Goal: Task Accomplishment & Management: Manage account settings

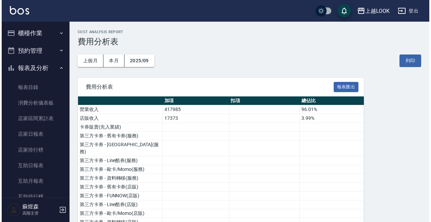
scroll to position [505, 0]
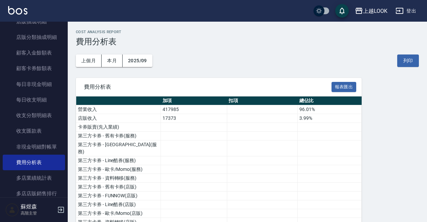
click at [397, 12] on icon "button" at bounding box center [400, 11] width 8 height 8
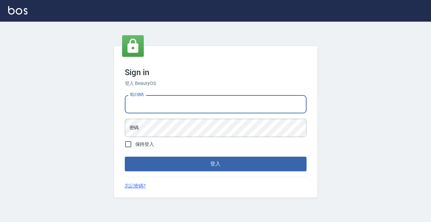
click at [226, 106] on input "電話號碼" at bounding box center [216, 104] width 182 height 18
type input "ㄢ"
type input "0427061917"
click at [215, 164] on button "登入" at bounding box center [216, 164] width 182 height 14
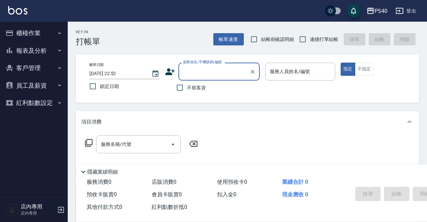
click at [187, 86] on span "不留客資" at bounding box center [196, 87] width 19 height 7
click at [187, 86] on input "不留客資" at bounding box center [180, 88] width 14 height 14
checkbox input "true"
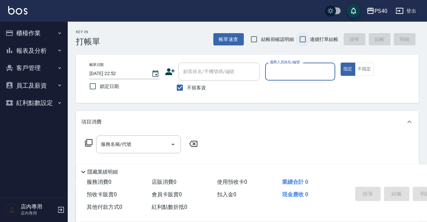
click at [306, 38] on input "連續打單結帳" at bounding box center [303, 39] width 14 height 14
checkbox input "true"
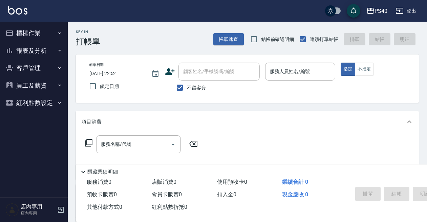
click at [296, 73] on div "服務人員姓名/編號 服務人員姓名/編號" at bounding box center [300, 72] width 70 height 18
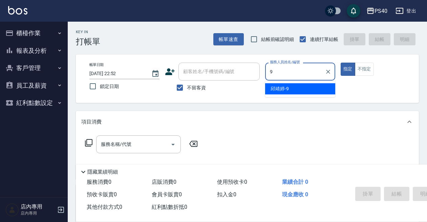
type input "邱靖婷-9"
type button "true"
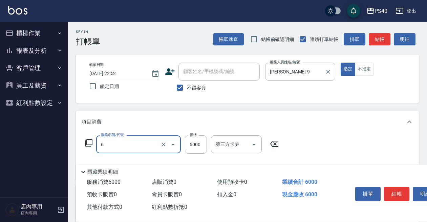
type input "儲值6000(86000)"
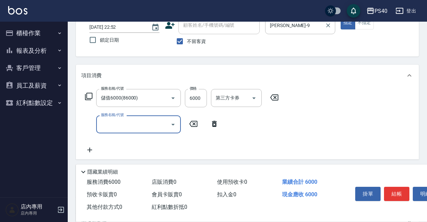
scroll to position [49, 0]
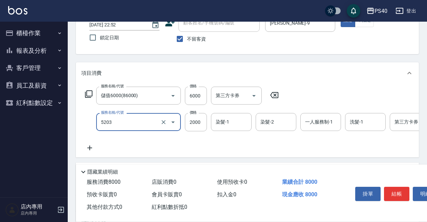
type input "染髮C餐(短髮)(5203)"
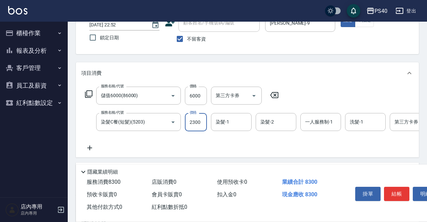
type input "2300"
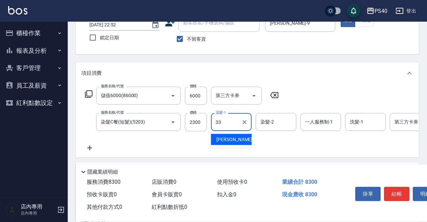
type input "劉芯瑀-33"
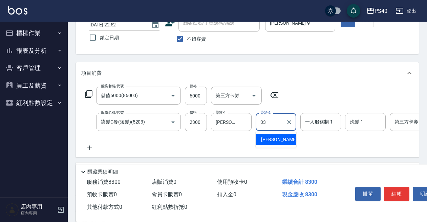
type input "劉芯瑀-33"
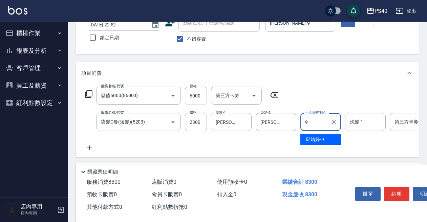
type input "邱靖婷-9"
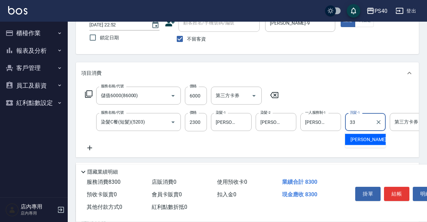
type input "劉芯瑀-33"
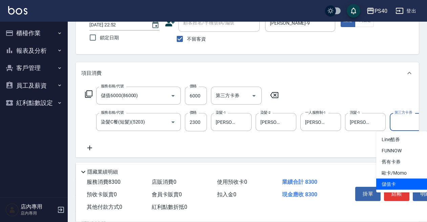
type input "儲值卡"
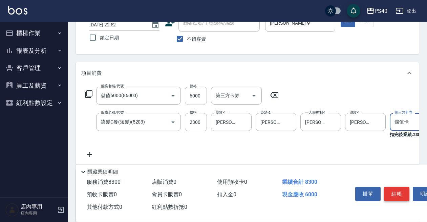
click at [393, 187] on button "結帳" at bounding box center [396, 194] width 25 height 14
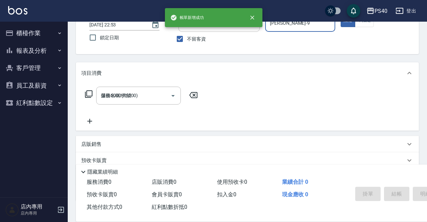
type input "2025/10/09 22:53"
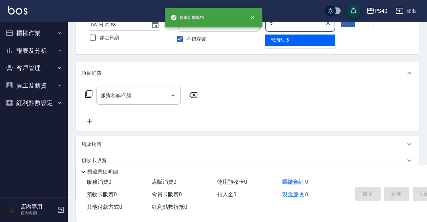
type input "郭珈甄-5"
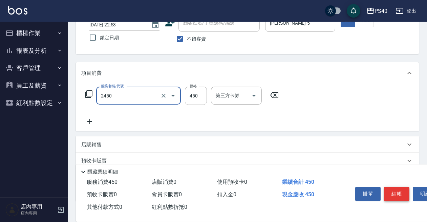
type input "C剪髮套餐(2450)"
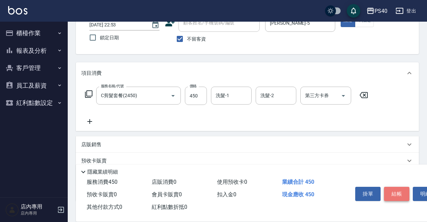
click at [393, 187] on button "結帳" at bounding box center [396, 194] width 25 height 14
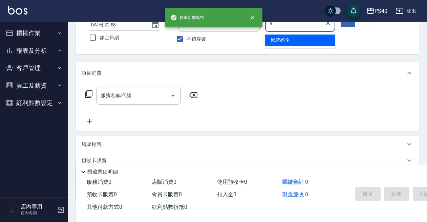
type input "邱靖婷-9"
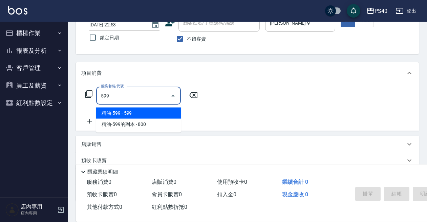
type input "精油-599(0599)"
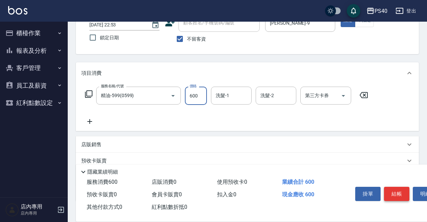
type input "600"
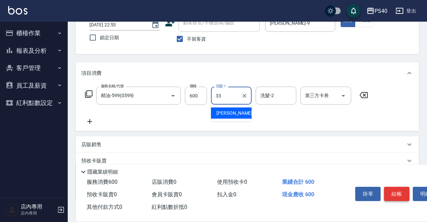
type input "劉芯瑀-33"
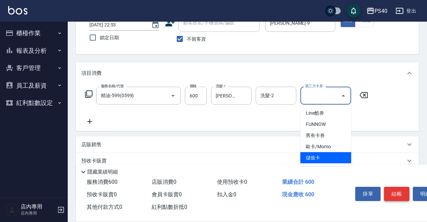
type input "儲值卡"
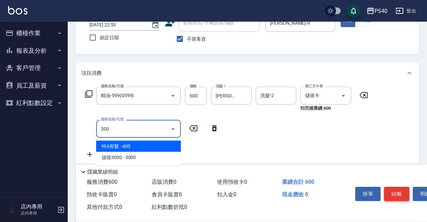
type input "特A剪髮(300)"
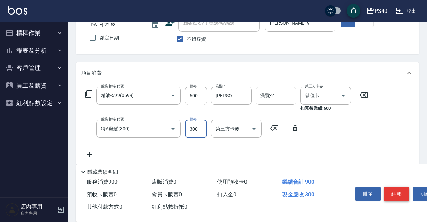
type input "300"
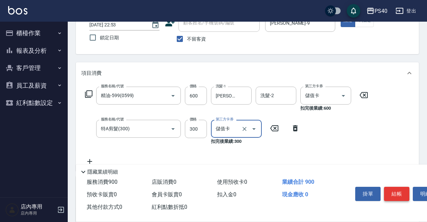
type input "儲值卡"
click at [393, 187] on button "結帳" at bounding box center [396, 194] width 25 height 14
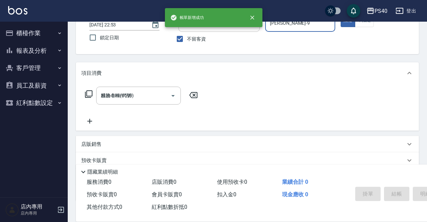
type input "2025/10/09 22:54"
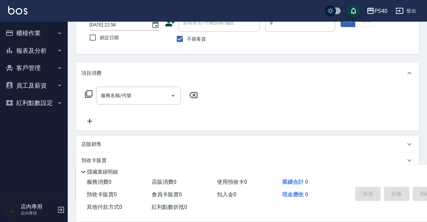
type input "邱靖婷-9"
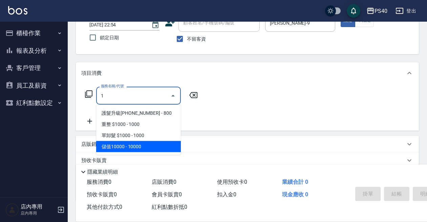
type input "儲值10000(810000)"
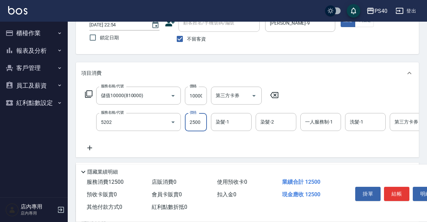
type input "染髮B餐(短髮)(5202)"
type input "2600"
type input "劉芯瑀-33"
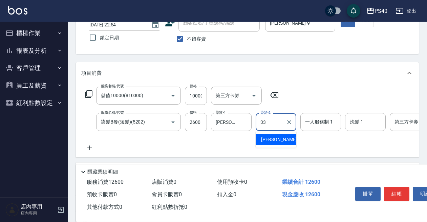
type input "劉芯瑀-33"
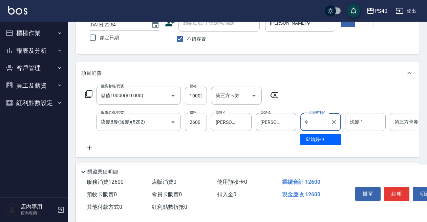
type input "邱靖婷-9"
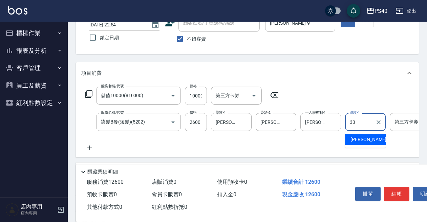
type input "劉芯瑀-33"
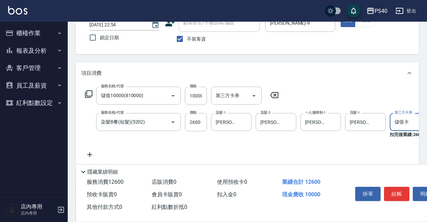
type input "儲值卡"
click at [393, 189] on button "結帳" at bounding box center [396, 194] width 25 height 14
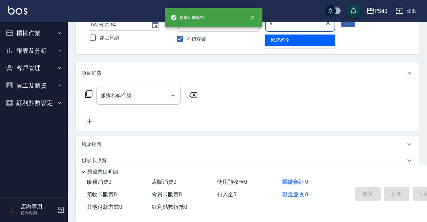
type input "邱靖婷-9"
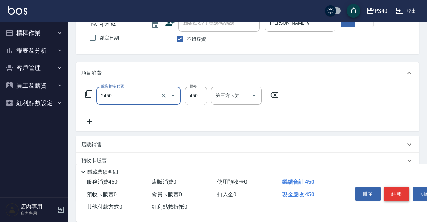
type input "C剪髮套餐(2450)"
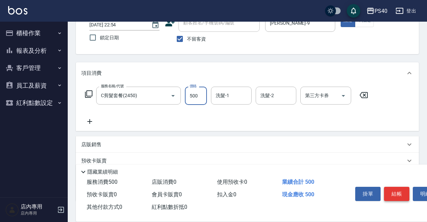
type input "500"
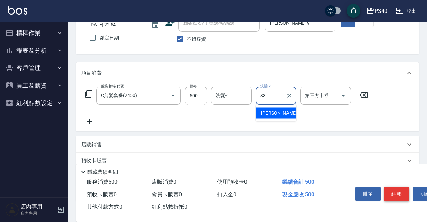
type input "劉芯瑀-33"
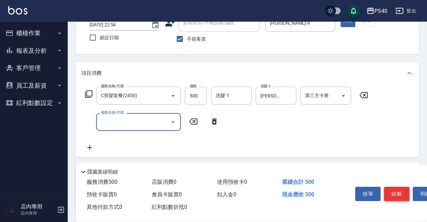
click at [393, 189] on button "結帳" at bounding box center [396, 194] width 25 height 14
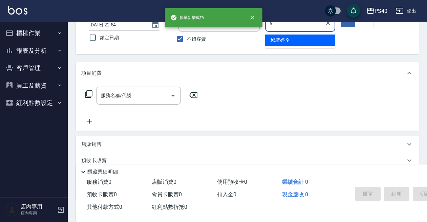
type input "邱靖婷-9"
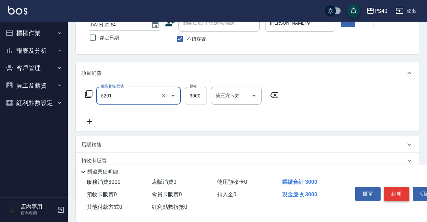
type input "染髮A餐(短髮)(5201)"
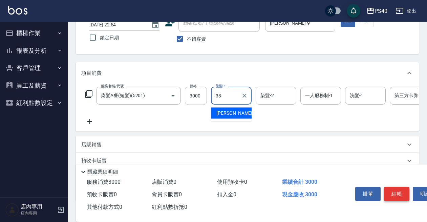
type input "劉芯瑀-33"
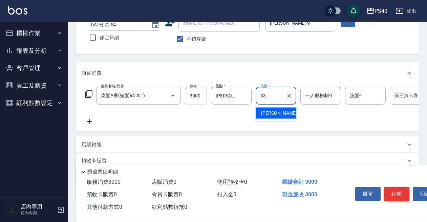
type input "劉芯瑀-33"
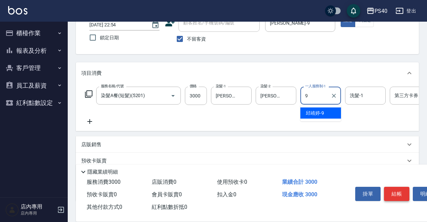
type input "邱靖婷-9"
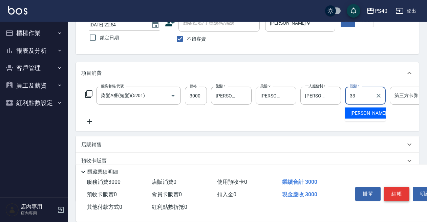
type input "劉芯瑀-33"
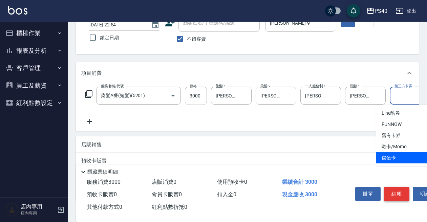
type input "儲值卡"
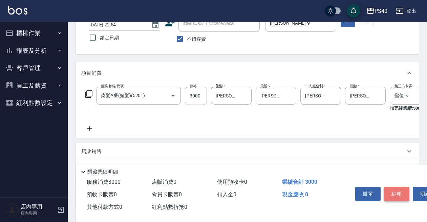
click at [393, 189] on button "結帳" at bounding box center [396, 194] width 25 height 14
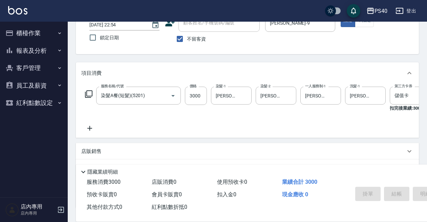
type input "2025/10/09 22:55"
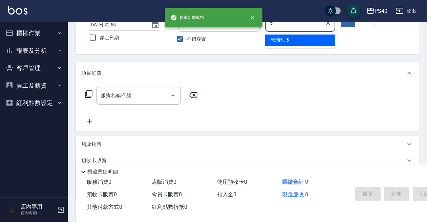
type input "郭珈甄-5"
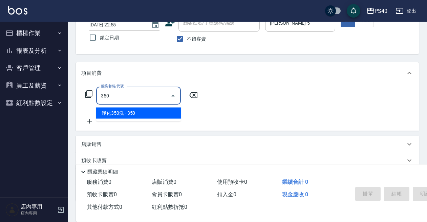
type input "淨化350洗(1350)"
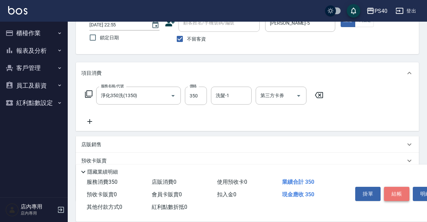
click at [393, 189] on button "結帳" at bounding box center [396, 194] width 25 height 14
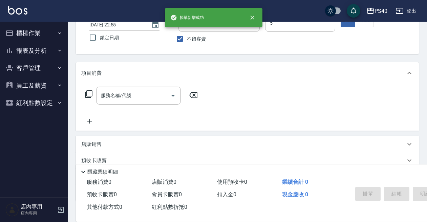
type input "郭珈甄-5"
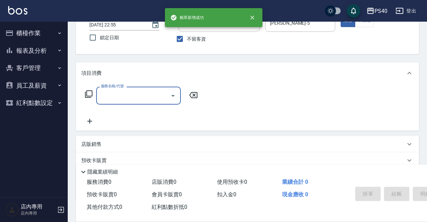
type input "0"
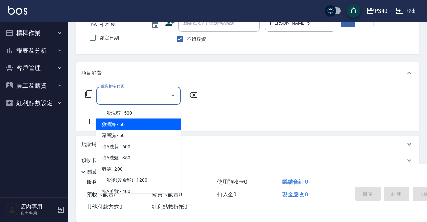
type input "剪瀏海(0050)"
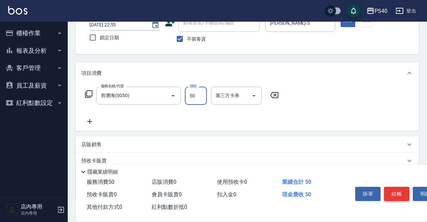
click at [393, 189] on button "結帳" at bounding box center [396, 194] width 25 height 14
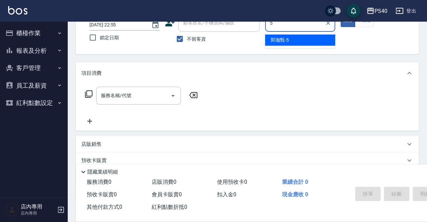
type input "郭珈甄-5"
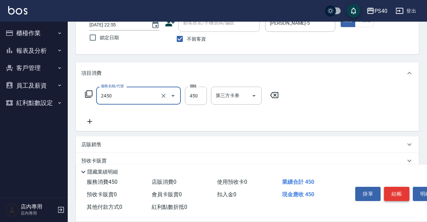
type input "C剪髮套餐(2450)"
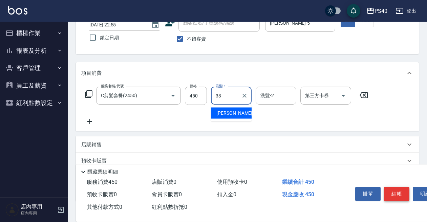
type input "劉芯瑀-33"
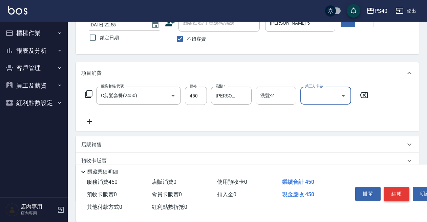
click at [393, 189] on button "結帳" at bounding box center [396, 194] width 25 height 14
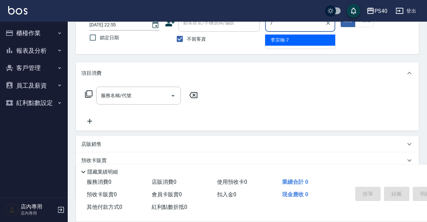
type input "李宗翰-7"
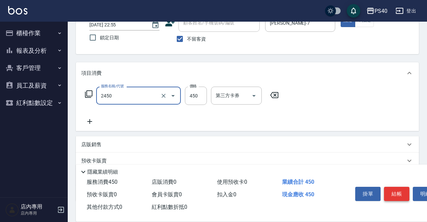
type input "C剪髮套餐(2450)"
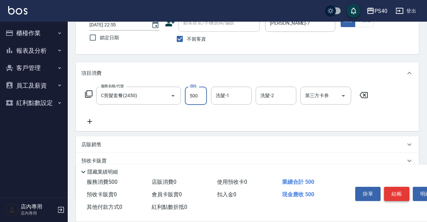
type input "500"
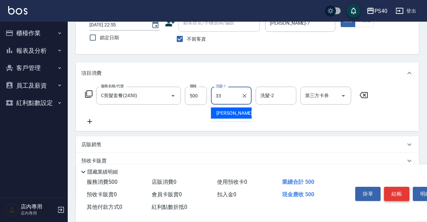
type input "劉芯瑀-33"
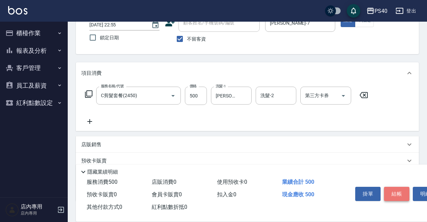
click at [393, 189] on button "結帳" at bounding box center [396, 194] width 25 height 14
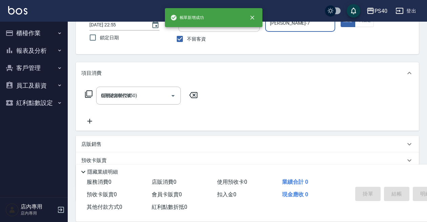
type input "2025/10/09 22:56"
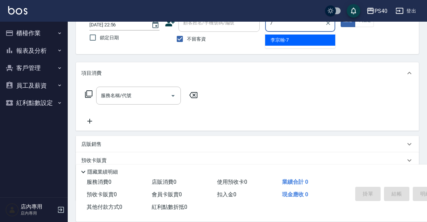
type input "李宗翰-7"
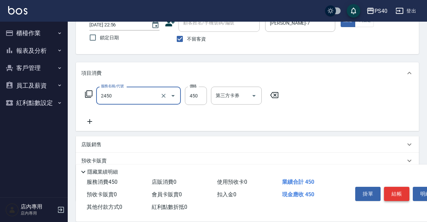
type input "C剪髮套餐(2450)"
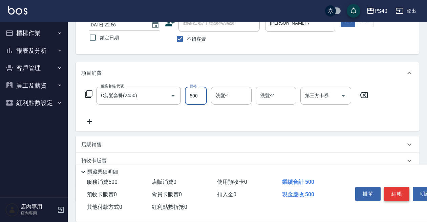
type input "500"
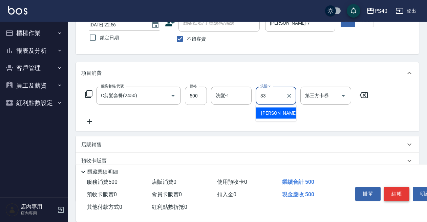
type input "劉芯瑀-33"
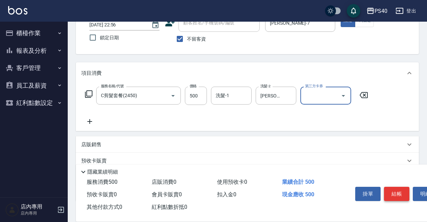
click at [393, 189] on button "結帳" at bounding box center [396, 194] width 25 height 14
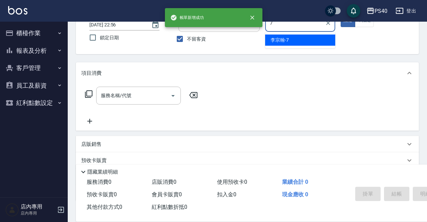
type input "李宗翰-7"
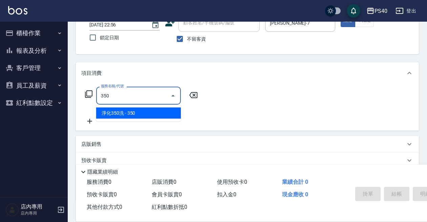
type input "淨化350洗(1350)"
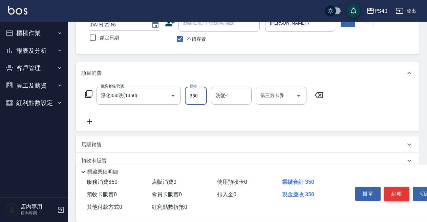
click at [393, 189] on button "結帳" at bounding box center [396, 194] width 25 height 14
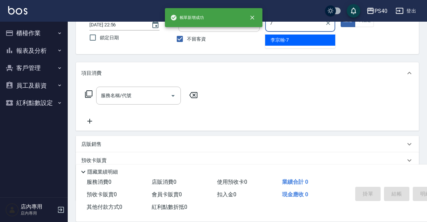
type input "李宗翰-7"
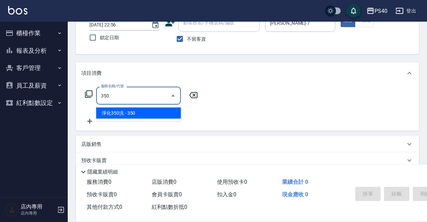
type input "淨化350洗(1350)"
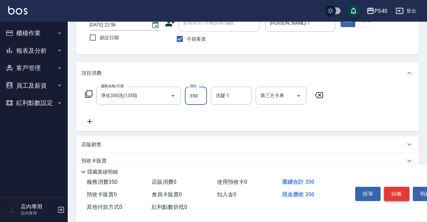
click at [393, 189] on button "結帳" at bounding box center [396, 194] width 25 height 14
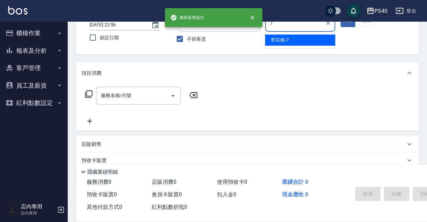
type input "李宗翰-7"
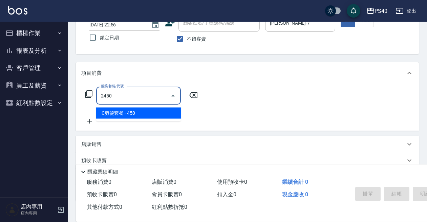
type input "C剪髮套餐(2450)"
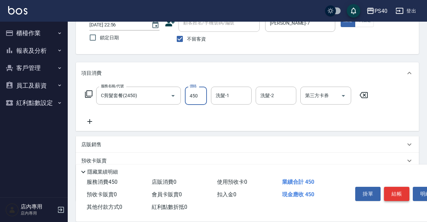
click at [393, 189] on button "結帳" at bounding box center [396, 194] width 25 height 14
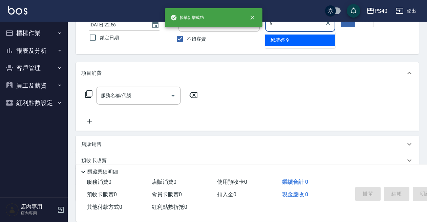
type input "邱靖婷-9"
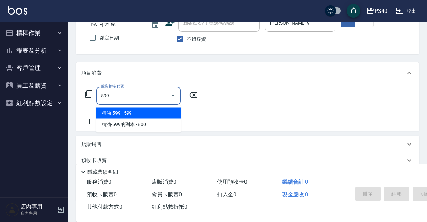
type input "精油-599(0599)"
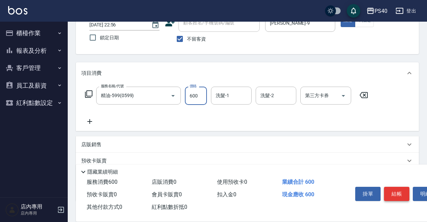
type input "600"
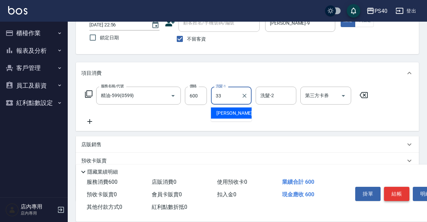
type input "劉芯瑀-33"
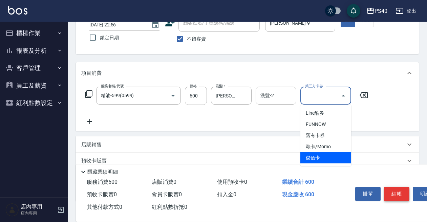
type input "儲值卡"
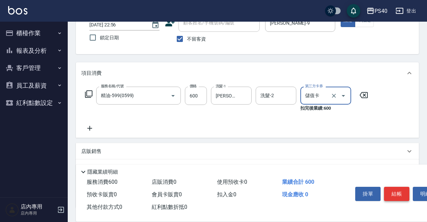
click at [393, 189] on button "結帳" at bounding box center [396, 194] width 25 height 14
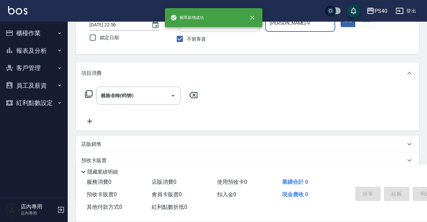
type input "2025/10/09 22:57"
type input "顏緗穎-27"
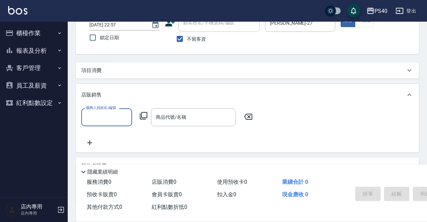
scroll to position [0, 0]
type input "顏緗穎-27"
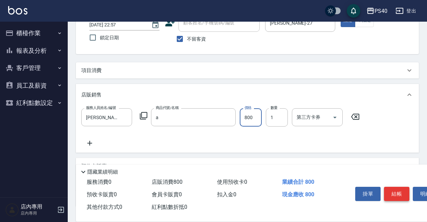
type input "年終AI洗護組2瓶"
click at [393, 189] on button "結帳" at bounding box center [396, 194] width 25 height 14
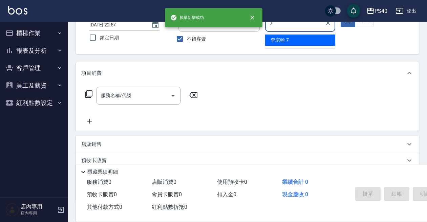
type input "李宗翰-7"
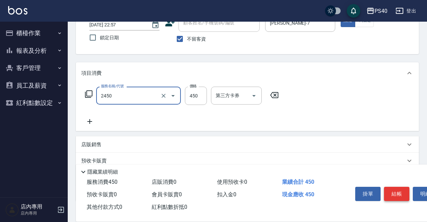
type input "C剪髮套餐(2450)"
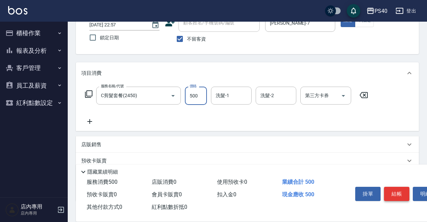
type input "500"
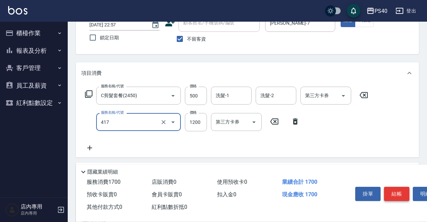
type input "哥德式(417)"
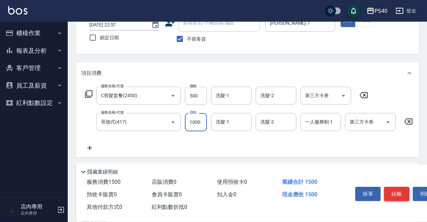
type input "1000"
click at [393, 189] on button "結帳" at bounding box center [396, 194] width 25 height 14
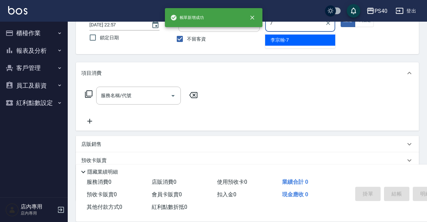
type input "李宗翰-7"
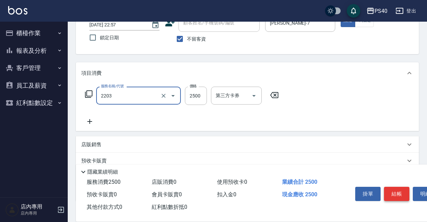
type input "燙髮C餐(短髮)(2203)"
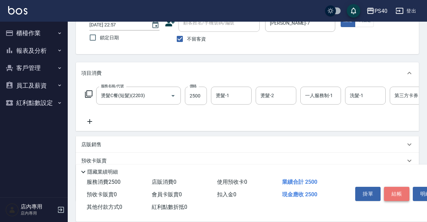
click at [393, 189] on button "結帳" at bounding box center [396, 194] width 25 height 14
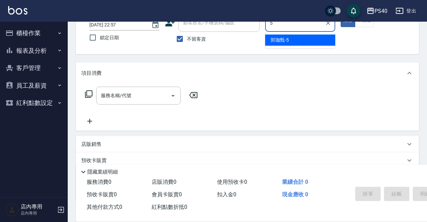
type input "郭珈甄-5"
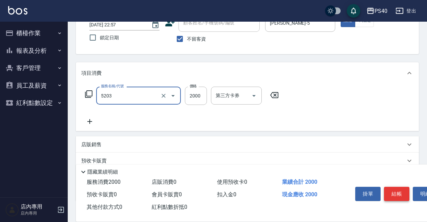
type input "染髮C餐(短髮)(5203)"
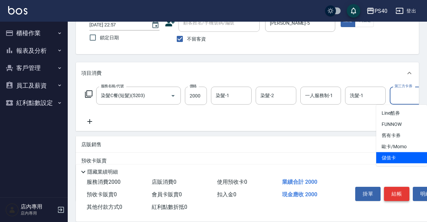
type input "儲值卡"
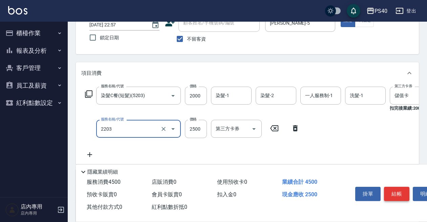
type input "燙髮C餐(短髮)(2203)"
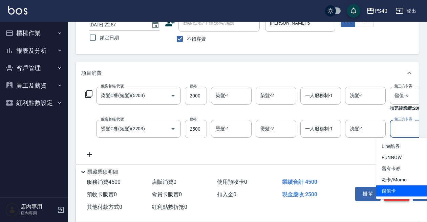
type input "儲值卡"
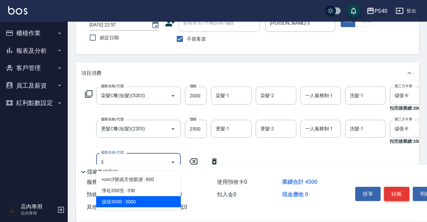
type input "儲值3000(83000)"
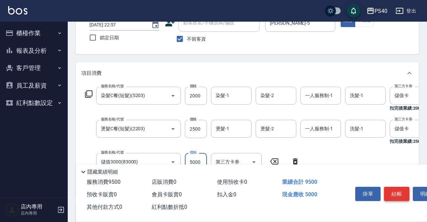
type input "5000"
click at [393, 189] on button "結帳" at bounding box center [396, 194] width 25 height 14
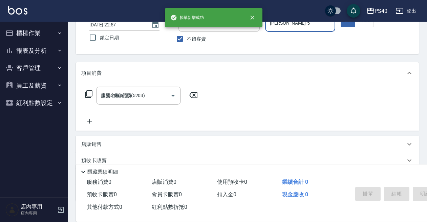
type input "2025/10/09 22:58"
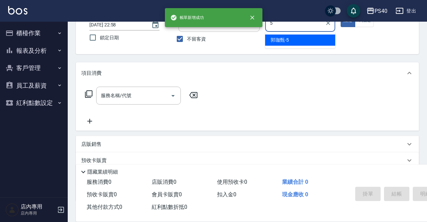
type input "郭珈甄-5"
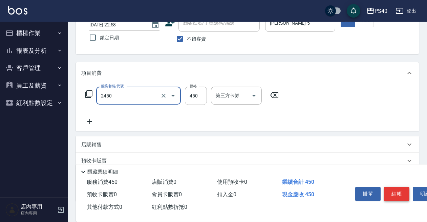
type input "C剪髮套餐(2450)"
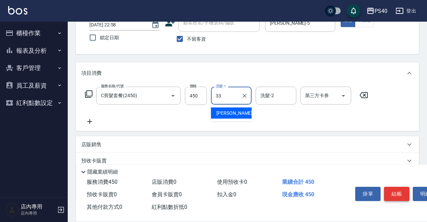
type input "劉芯瑀-33"
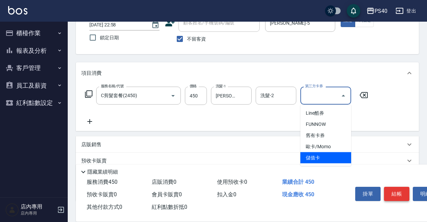
type input "儲值卡"
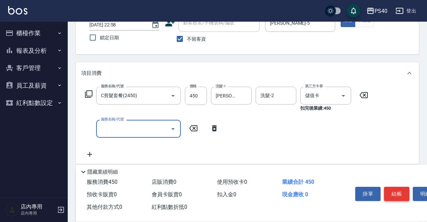
click at [393, 189] on button "結帳" at bounding box center [396, 194] width 25 height 14
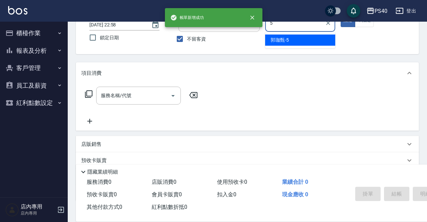
type input "郭珈甄-5"
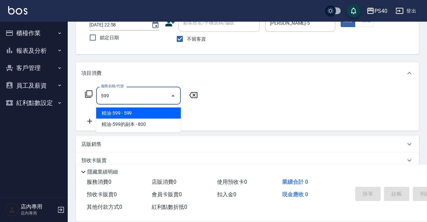
type input "精油-599(0599)"
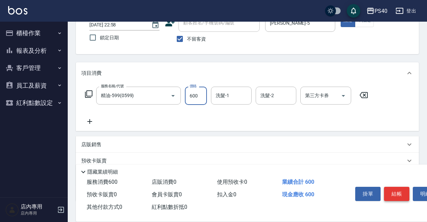
type input "600"
type input "劉芯瑀-33"
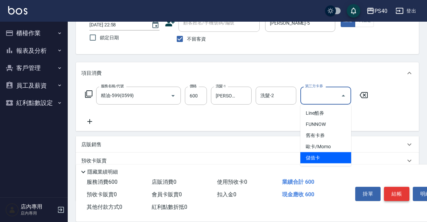
type input "儲值卡"
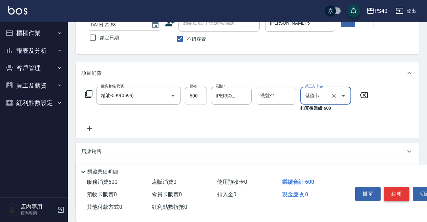
click at [391, 187] on button "結帳" at bounding box center [396, 194] width 25 height 14
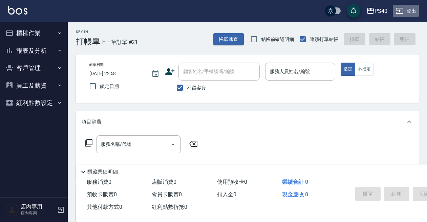
click at [402, 13] on icon "button" at bounding box center [400, 11] width 8 height 8
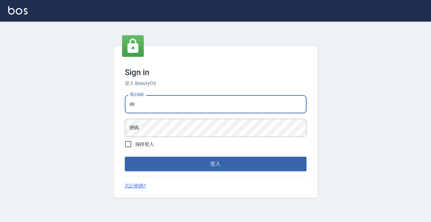
type input "0931261253"
click at [215, 164] on button "登入" at bounding box center [216, 164] width 182 height 14
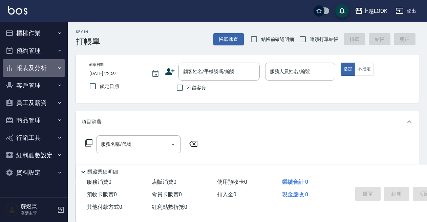
click at [41, 73] on button "報表及分析" at bounding box center [34, 68] width 62 height 18
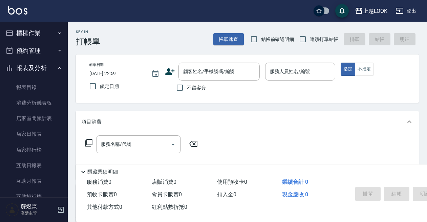
click at [32, 66] on button "報表及分析" at bounding box center [34, 68] width 62 height 18
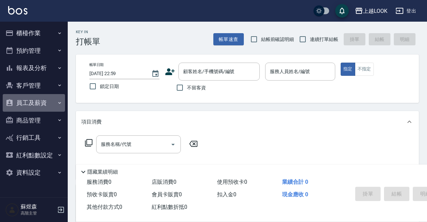
click at [40, 99] on button "員工及薪資" at bounding box center [34, 103] width 62 height 18
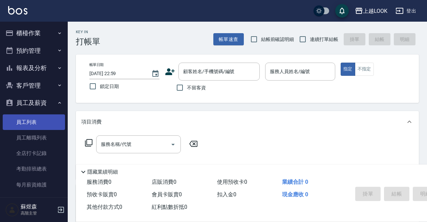
click at [34, 122] on link "員工列表" at bounding box center [34, 123] width 62 height 16
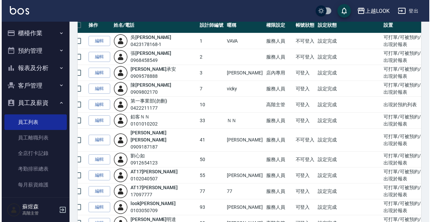
scroll to position [55, 0]
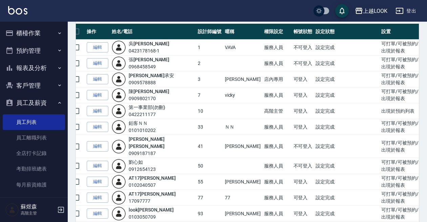
click at [383, 10] on div "上越LOOK" at bounding box center [375, 11] width 24 height 8
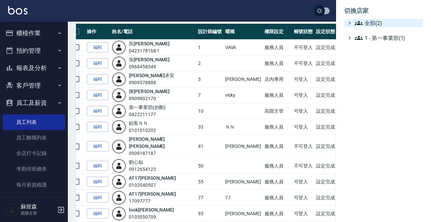
click at [378, 20] on span "全部(2)" at bounding box center [387, 23] width 65 height 8
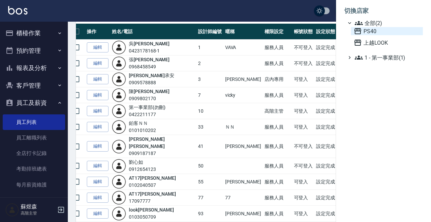
click at [374, 32] on span "PS40" at bounding box center [386, 31] width 66 height 8
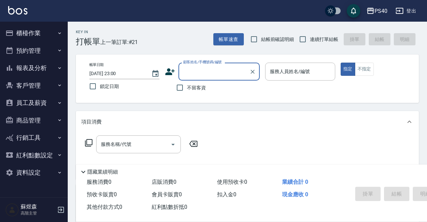
click at [40, 105] on button "員工及薪資" at bounding box center [34, 103] width 62 height 18
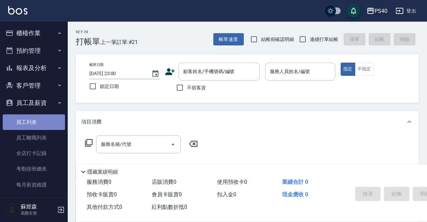
click at [36, 121] on link "員工列表" at bounding box center [34, 123] width 62 height 16
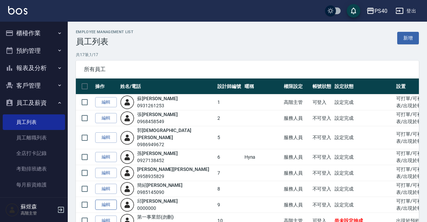
click at [110, 200] on link "編輯" at bounding box center [106, 205] width 22 height 11
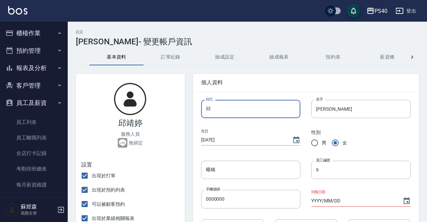
click at [261, 113] on input "邱" at bounding box center [251, 109] width 100 height 18
type input "g"
type input "陳"
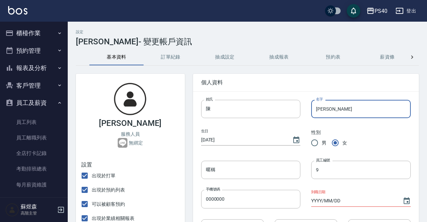
click at [345, 109] on input "靖婷" at bounding box center [361, 109] width 100 height 18
type input "靖"
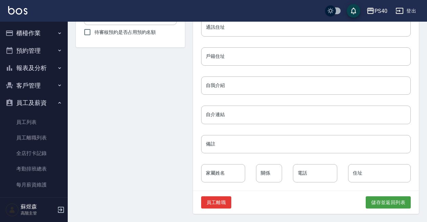
scroll to position [318, 0]
type input "[PERSON_NAME]"
click at [385, 200] on button "儲存並返回列表" at bounding box center [388, 203] width 45 height 13
